Goal: Transaction & Acquisition: Purchase product/service

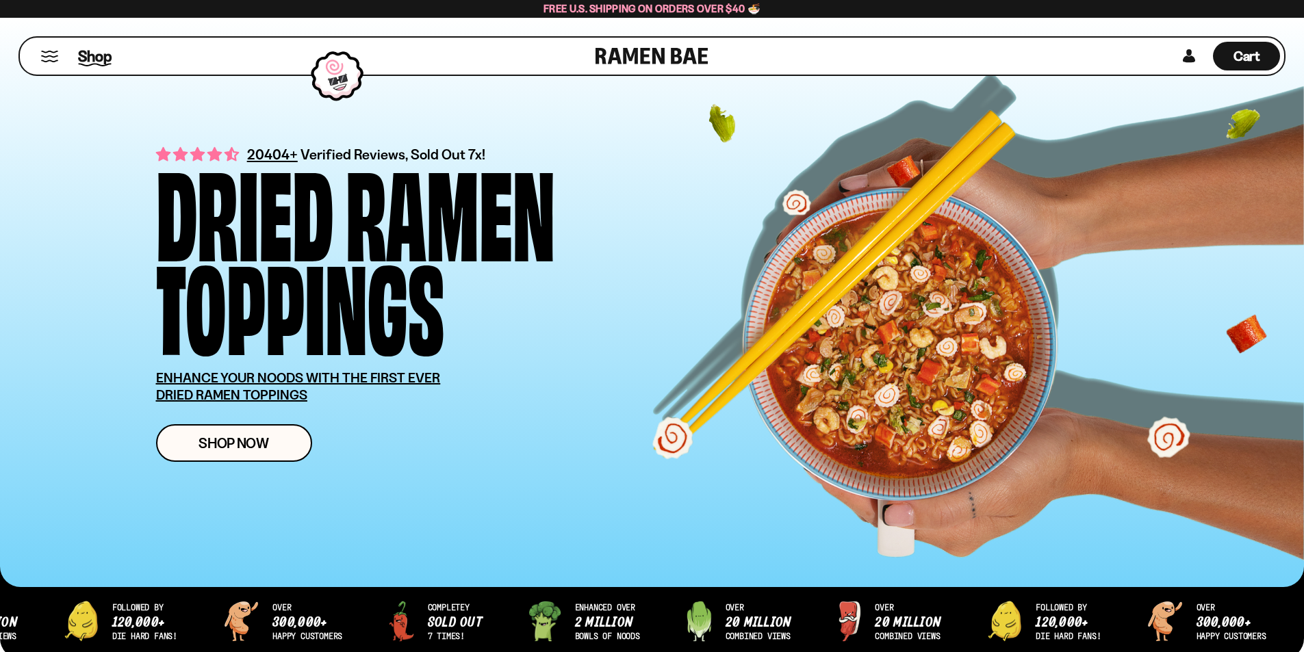
click at [99, 60] on span "Shop" at bounding box center [95, 56] width 34 height 21
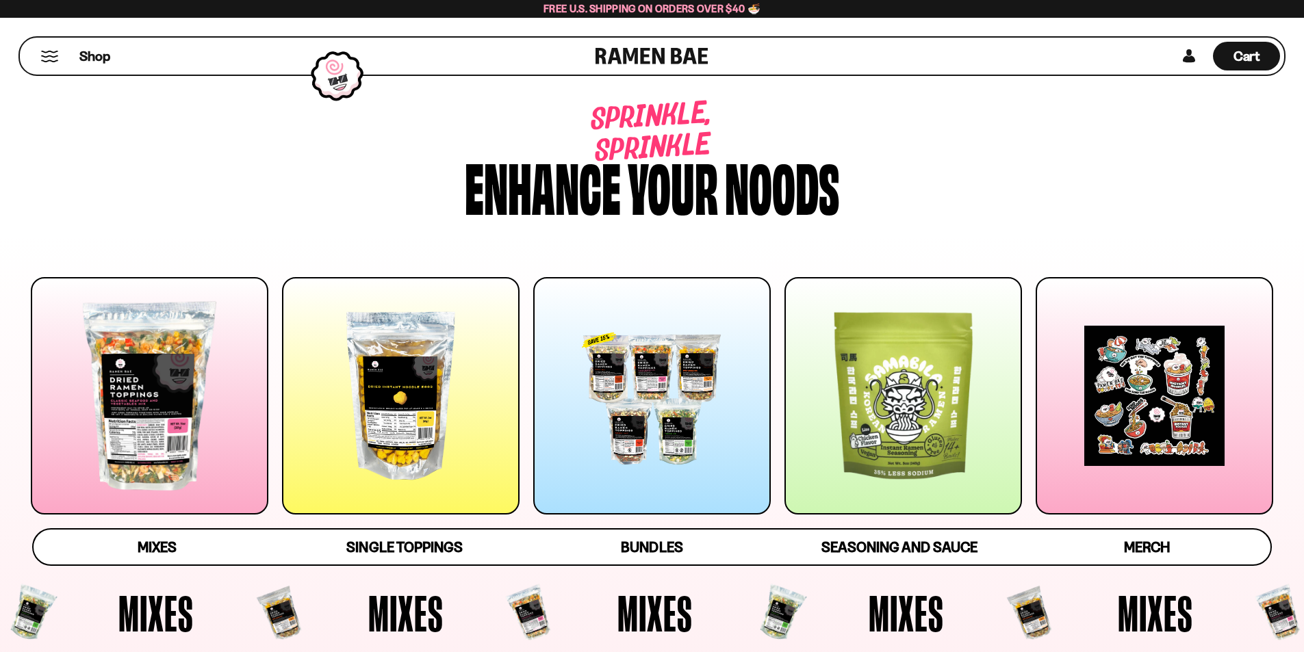
click at [158, 356] on div at bounding box center [150, 396] width 238 height 238
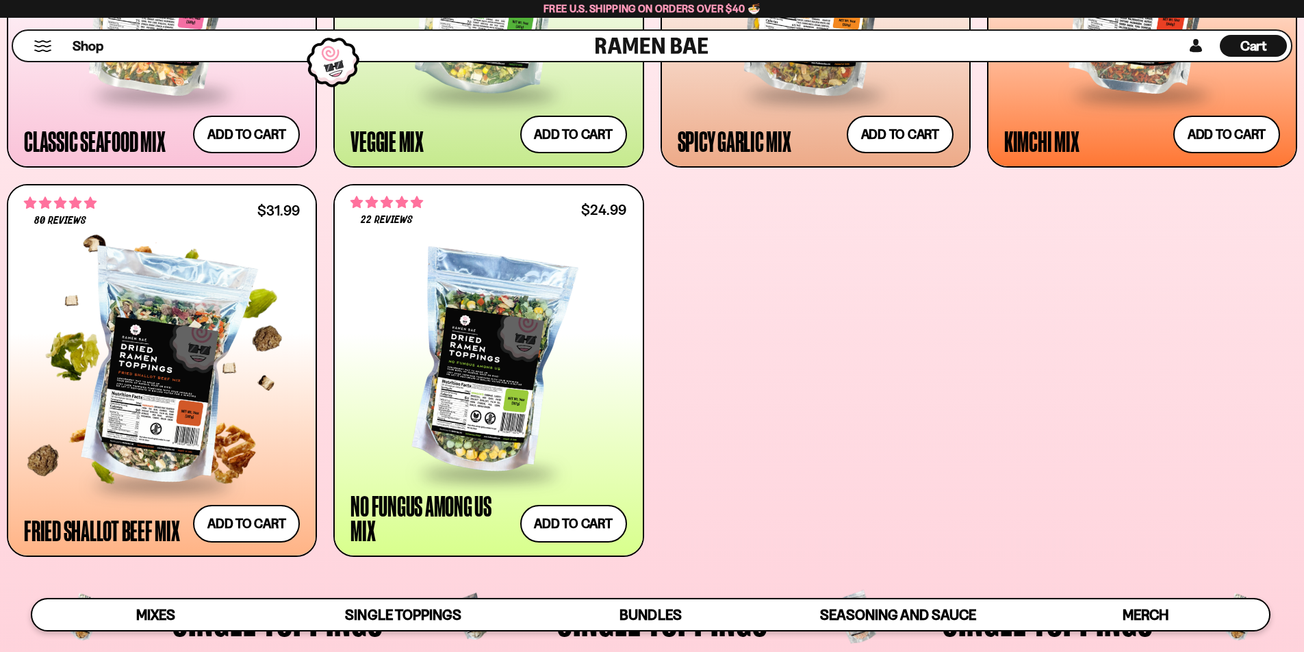
scroll to position [720, 0]
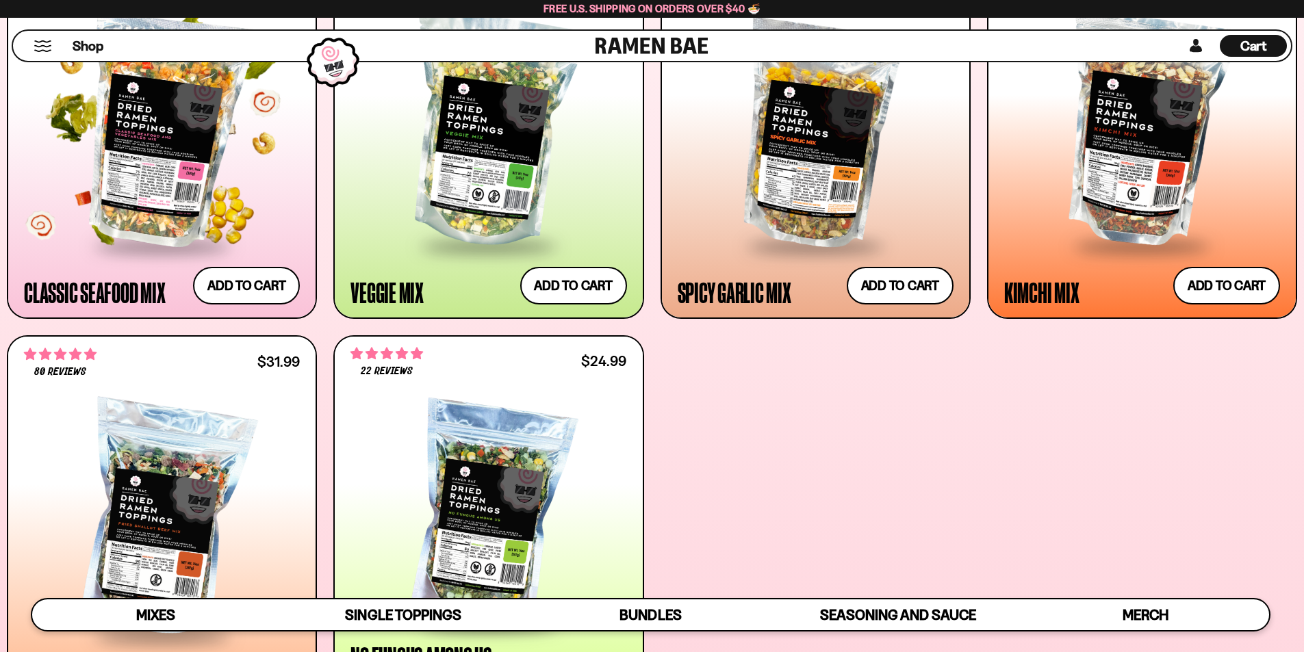
click at [181, 218] on div at bounding box center [162, 130] width 276 height 229
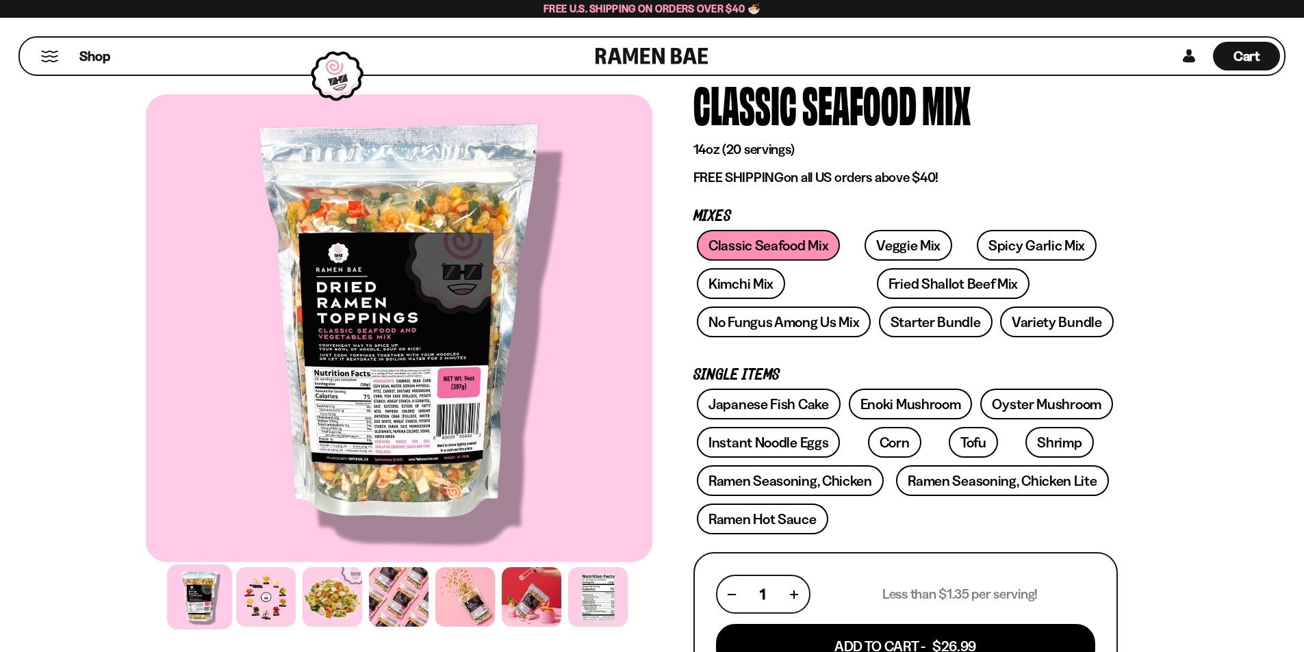
scroll to position [205, 0]
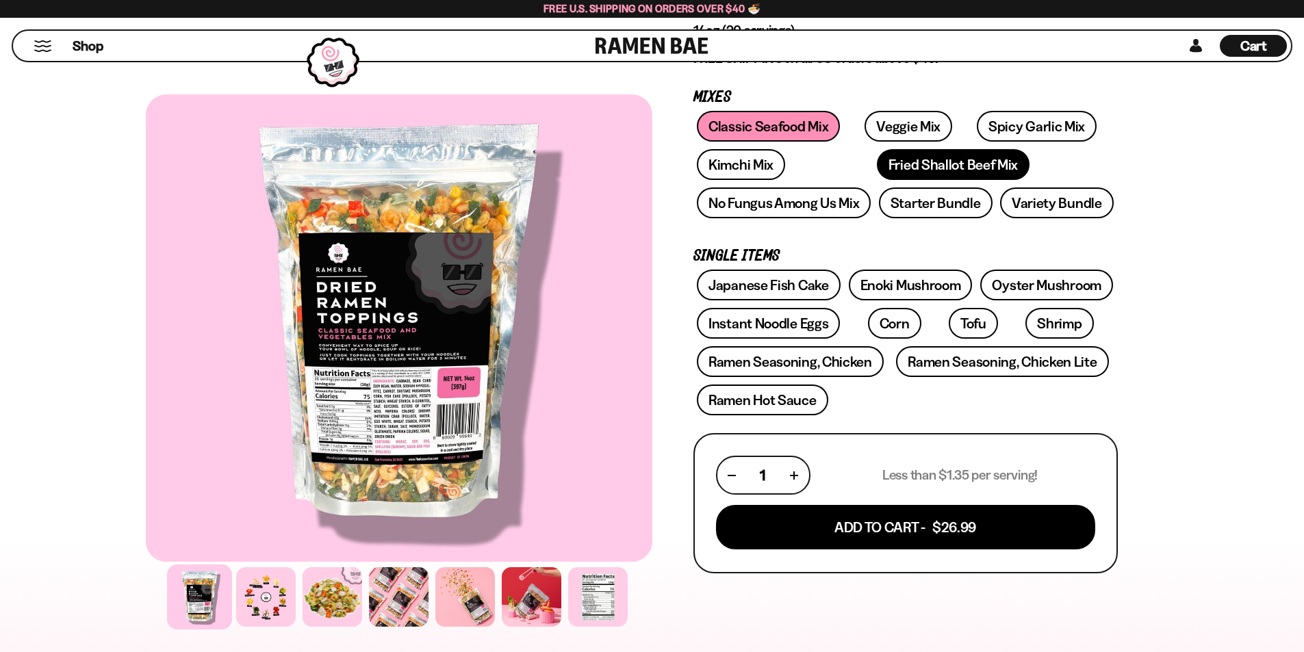
click at [888, 172] on link "Fried Shallot Beef Mix" at bounding box center [953, 164] width 153 height 31
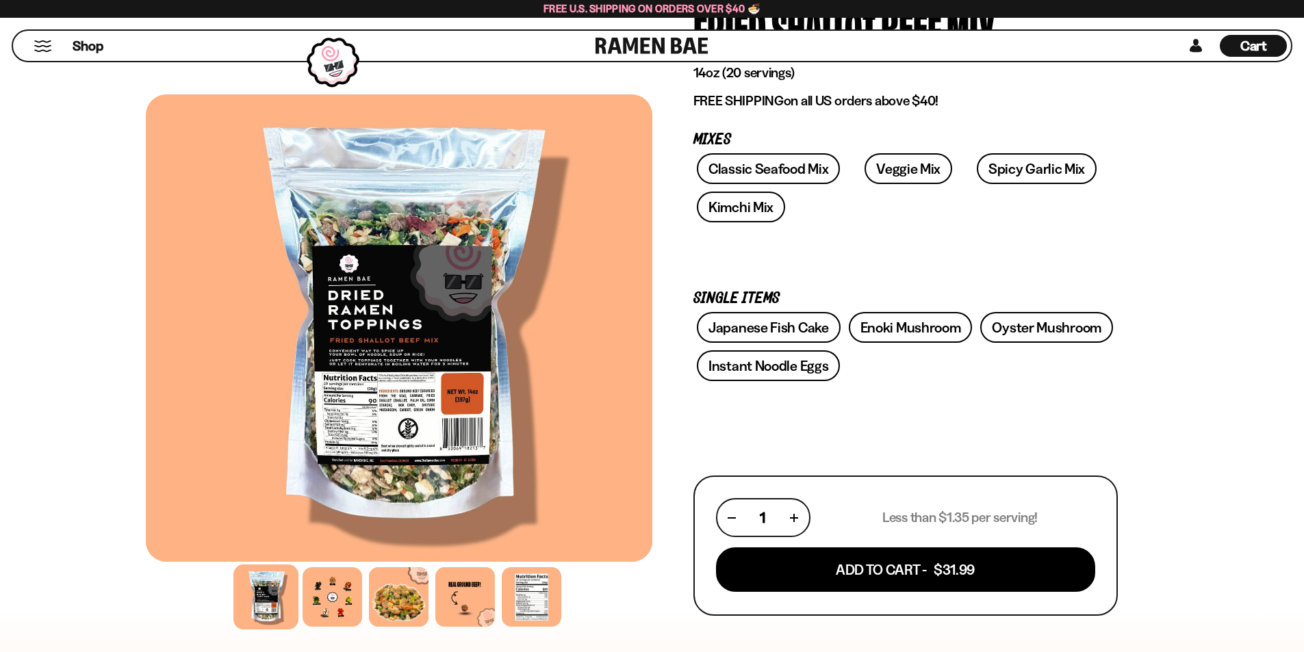
scroll to position [205, 0]
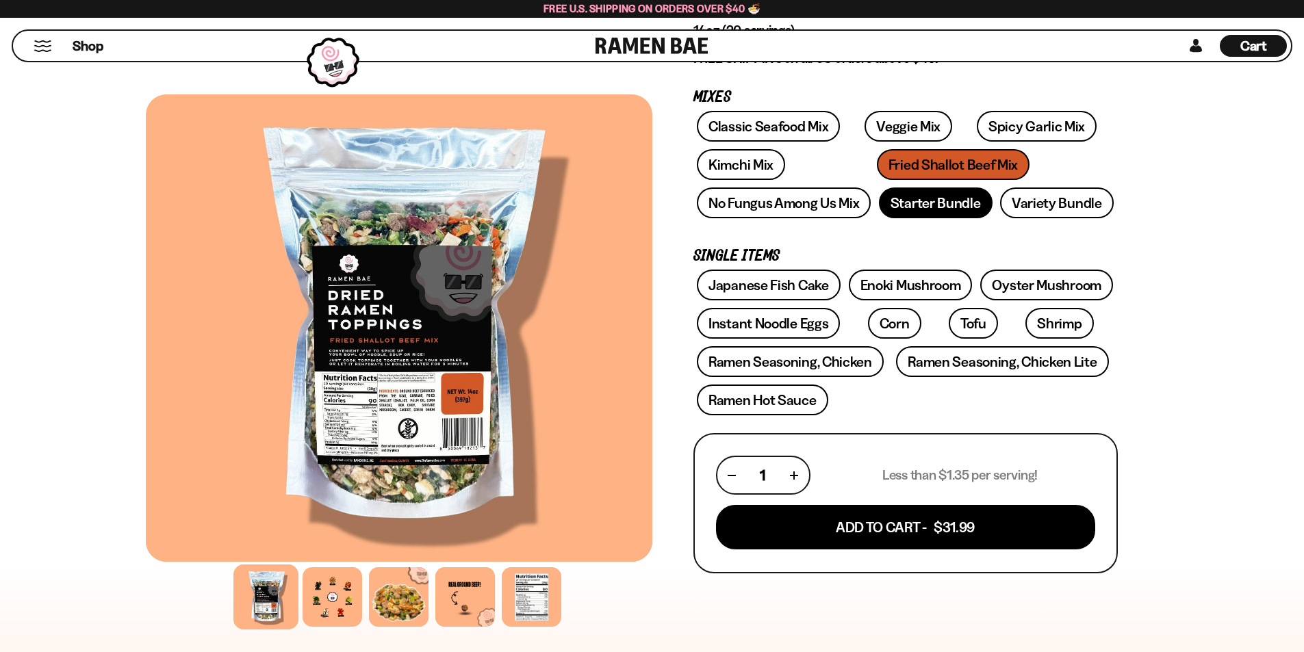
click at [947, 213] on link "Starter Bundle" at bounding box center [936, 203] width 114 height 31
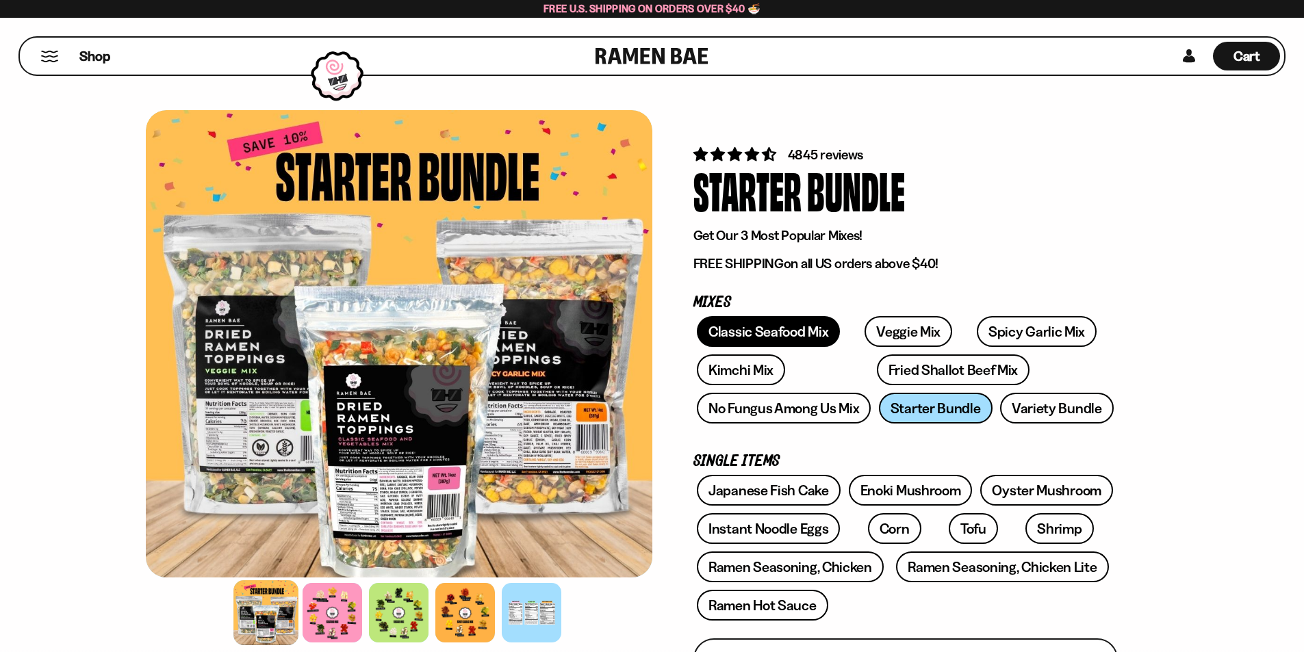
click at [771, 329] on link "Classic Seafood Mix" at bounding box center [768, 331] width 143 height 31
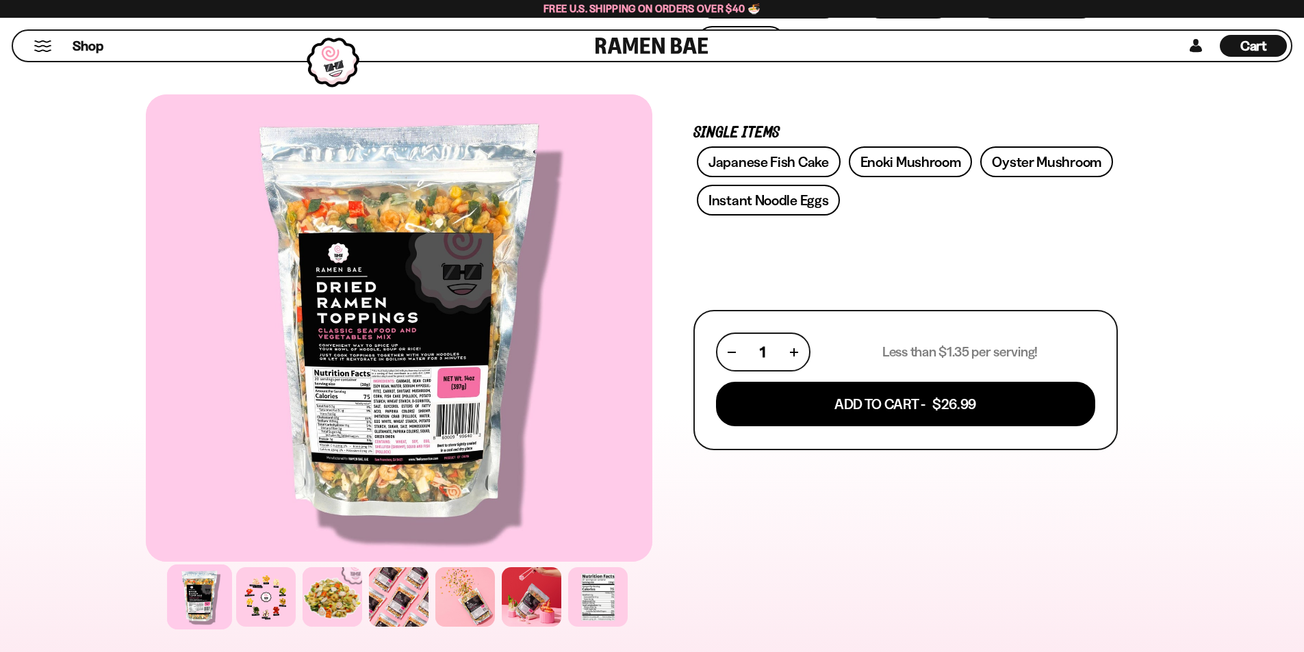
scroll to position [342, 0]
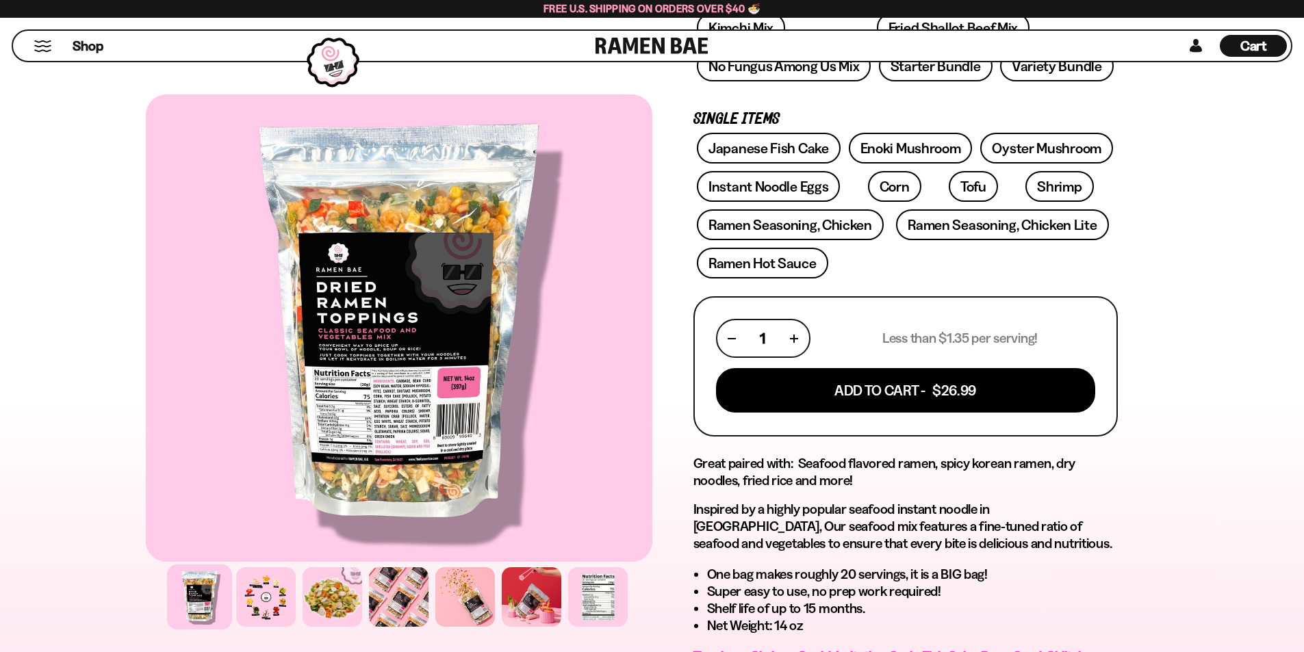
click at [797, 340] on button "button" at bounding box center [795, 339] width 8 height 8
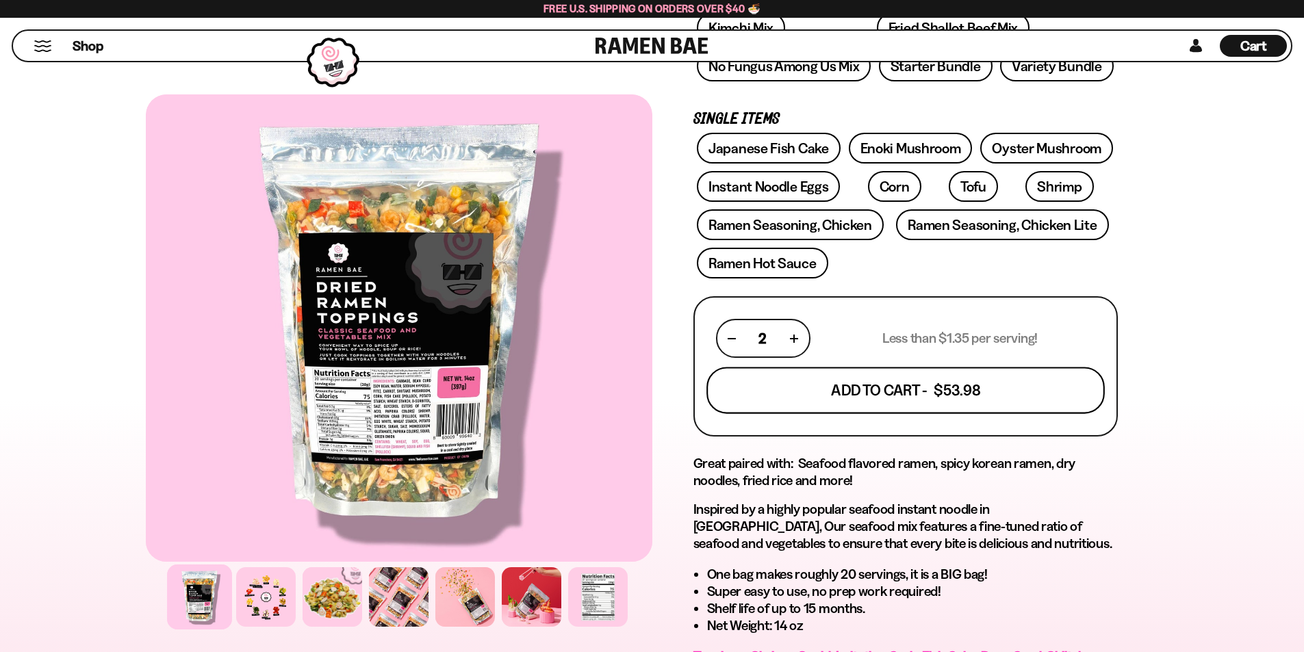
click at [833, 376] on button "Add To Cart - $53.98" at bounding box center [905, 391] width 398 height 47
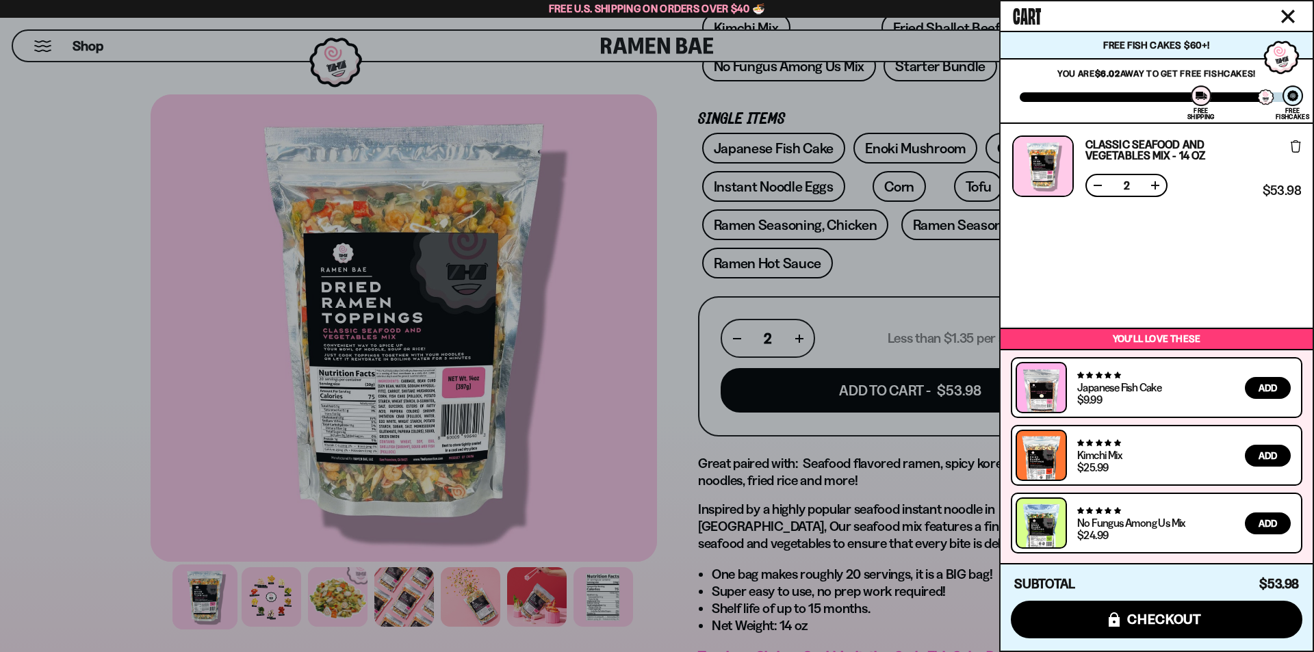
click at [878, 336] on div at bounding box center [657, 326] width 1314 height 652
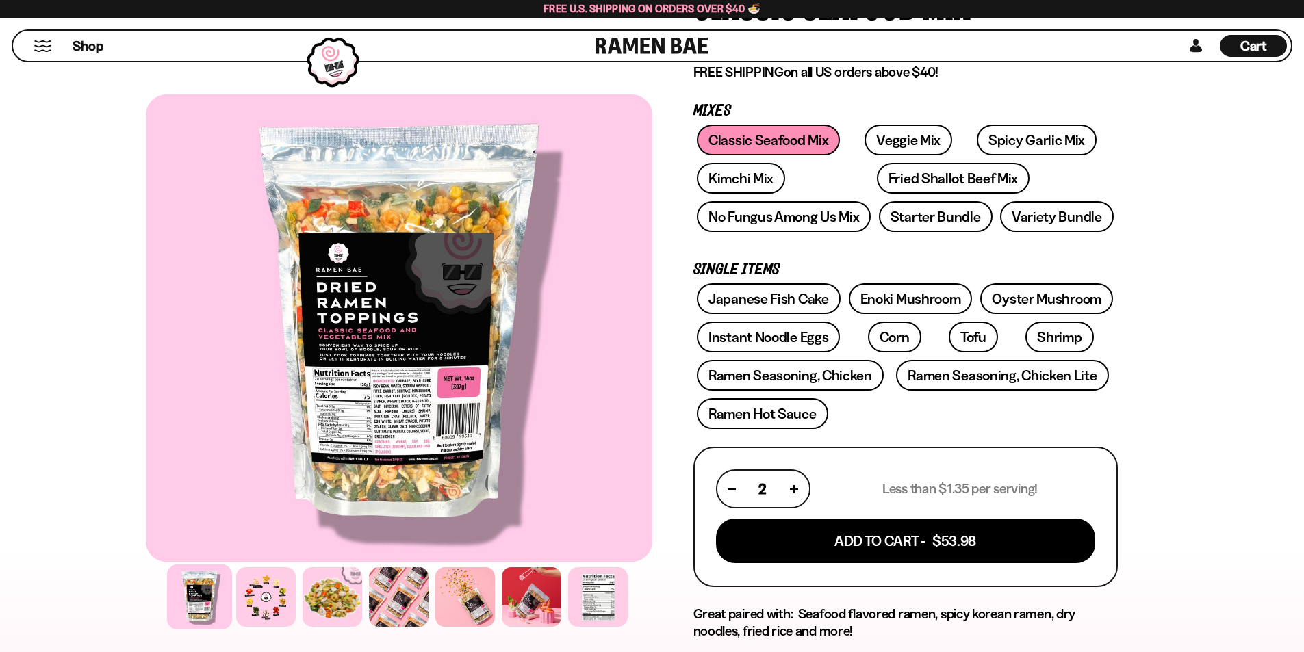
scroll to position [68, 0]
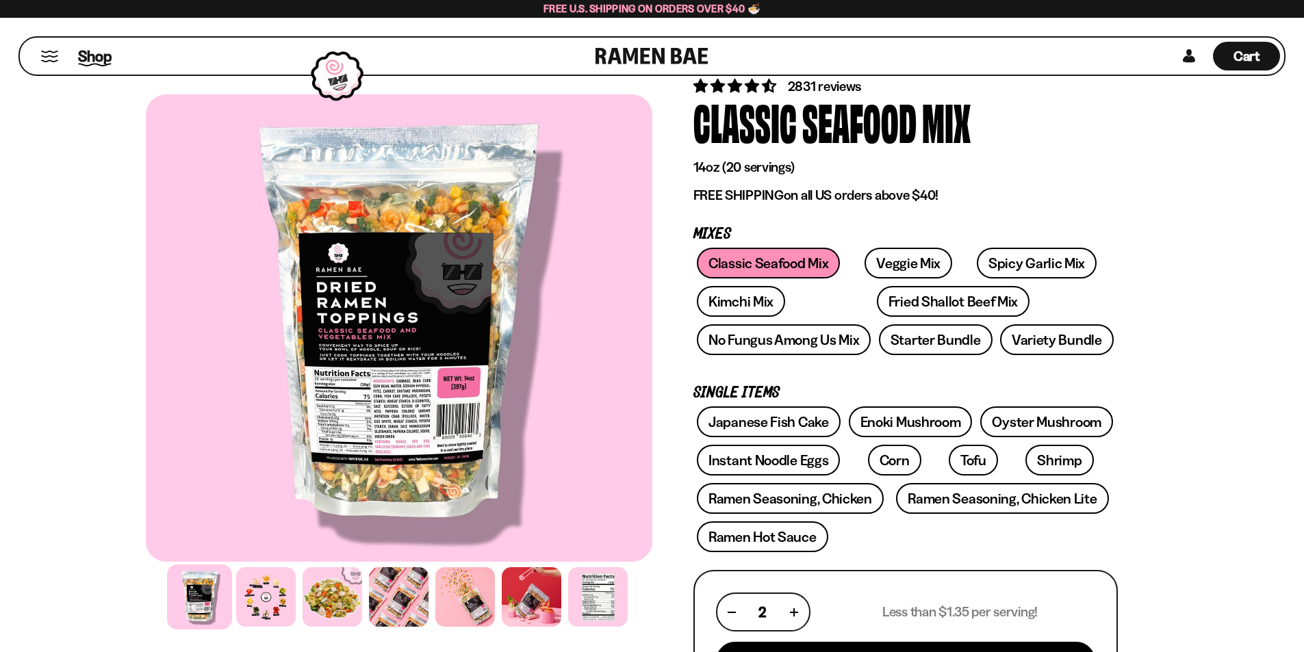
click at [105, 65] on link "Shop" at bounding box center [95, 55] width 34 height 31
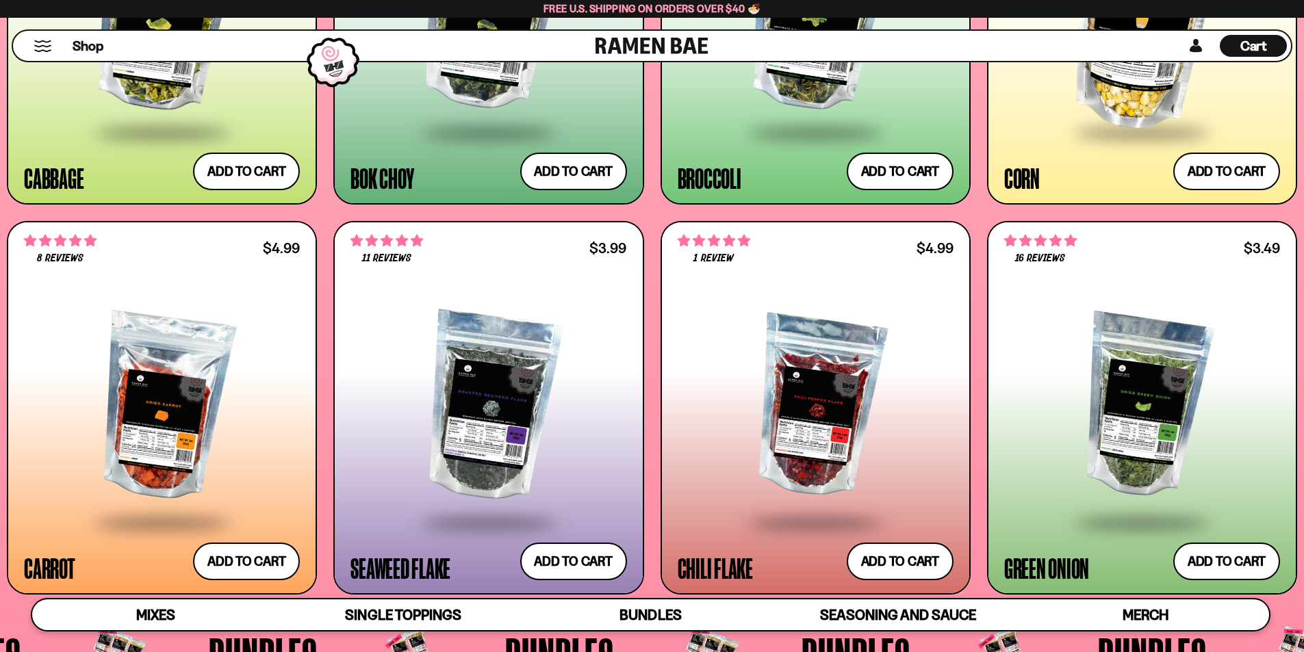
scroll to position [2941, 0]
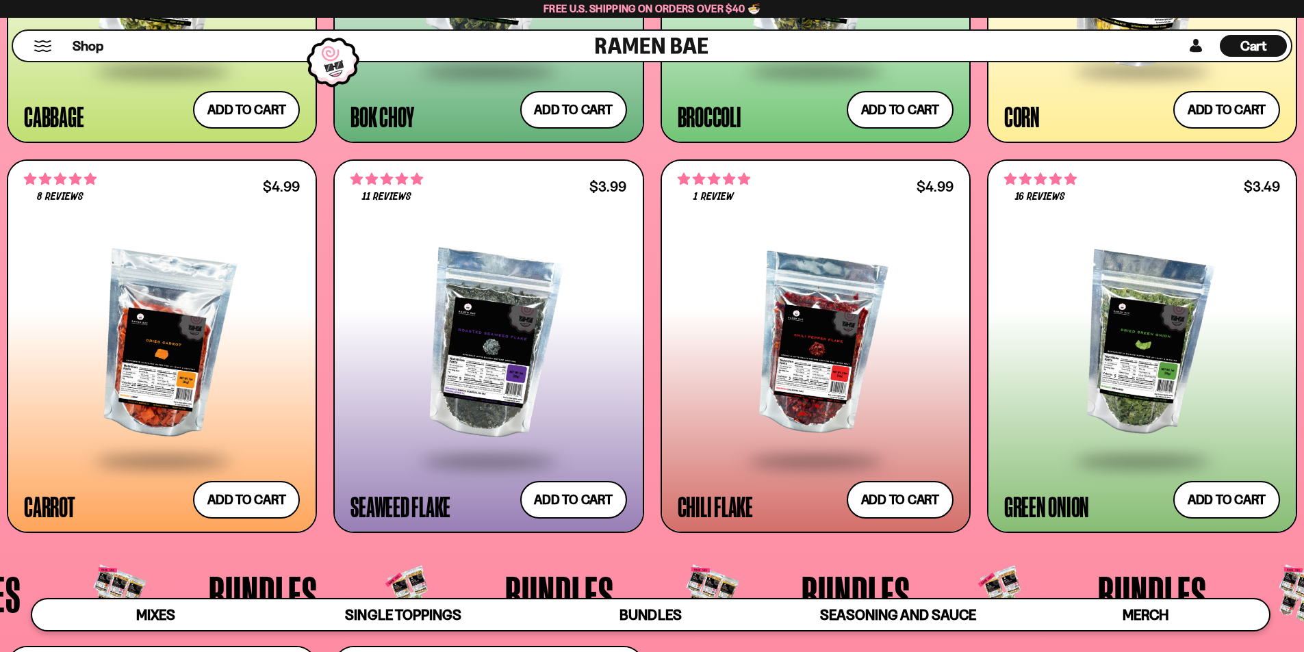
click at [488, 293] on div at bounding box center [488, 345] width 276 height 229
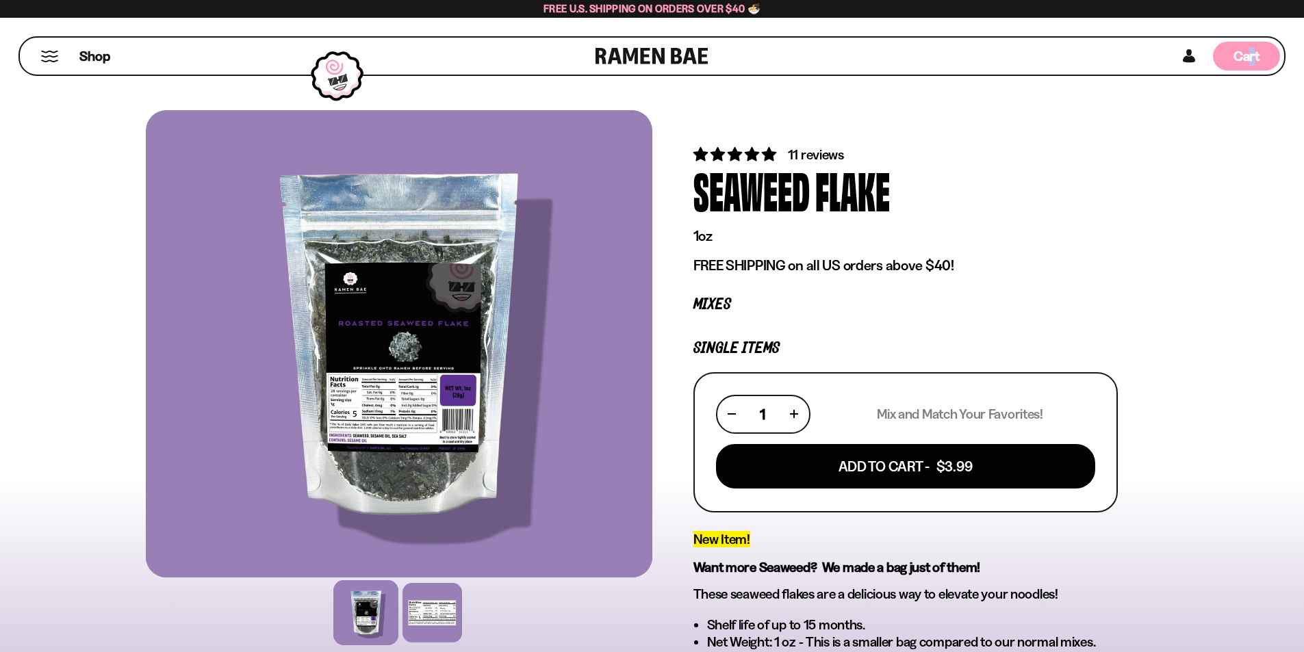
click at [1253, 53] on span "Cart" at bounding box center [1247, 56] width 27 height 16
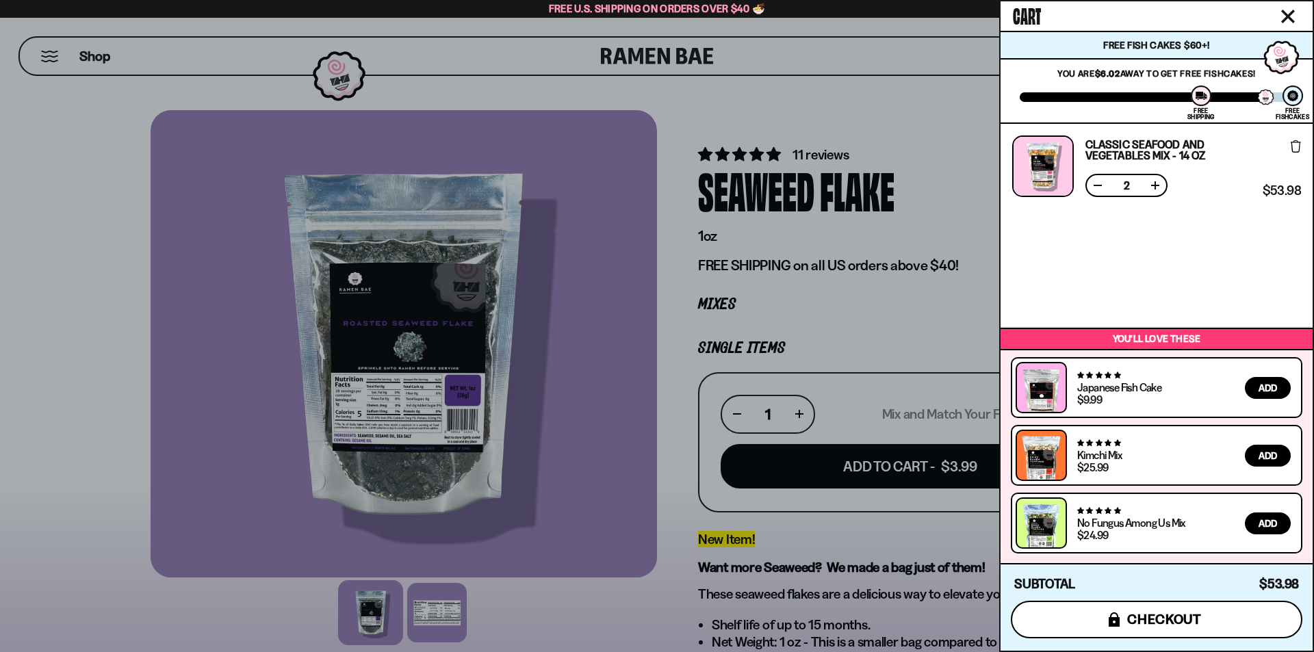
click at [1105, 610] on button "icons8-lock checkout" at bounding box center [1157, 620] width 292 height 38
